Goal: Entertainment & Leisure: Consume media (video, audio)

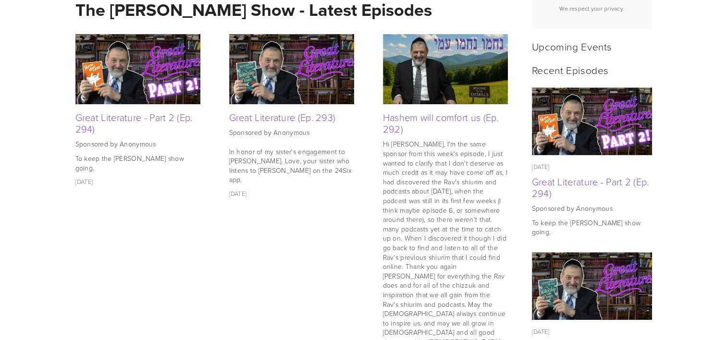
scroll to position [408, 0]
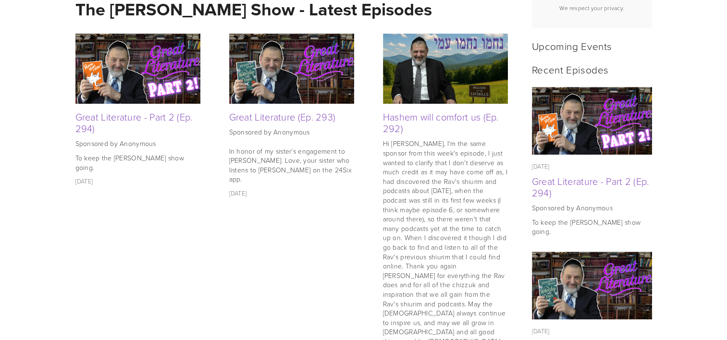
click at [83, 75] on img at bounding box center [137, 69] width 125 height 70
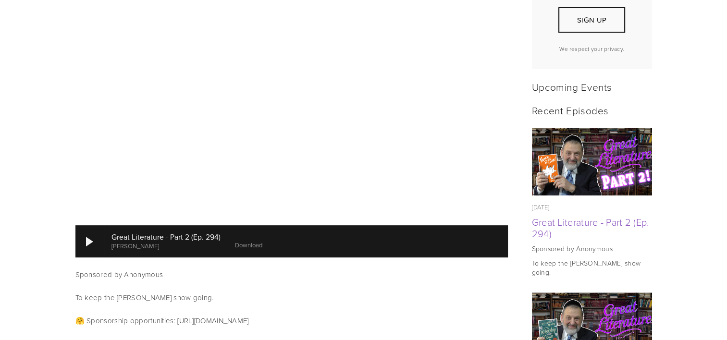
scroll to position [369, 0]
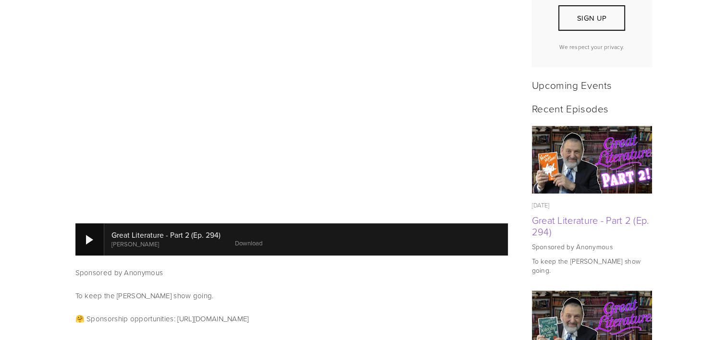
click at [84, 232] on div at bounding box center [89, 239] width 29 height 32
click at [81, 229] on div at bounding box center [89, 239] width 29 height 32
click at [85, 226] on div at bounding box center [89, 239] width 29 height 32
click at [92, 235] on div at bounding box center [89, 240] width 7 height 10
